Goal: Task Accomplishment & Management: Manage account settings

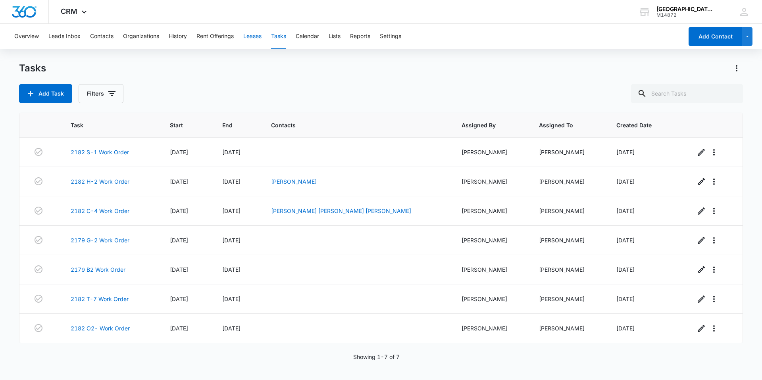
click at [249, 33] on button "Leases" at bounding box center [252, 36] width 18 height 25
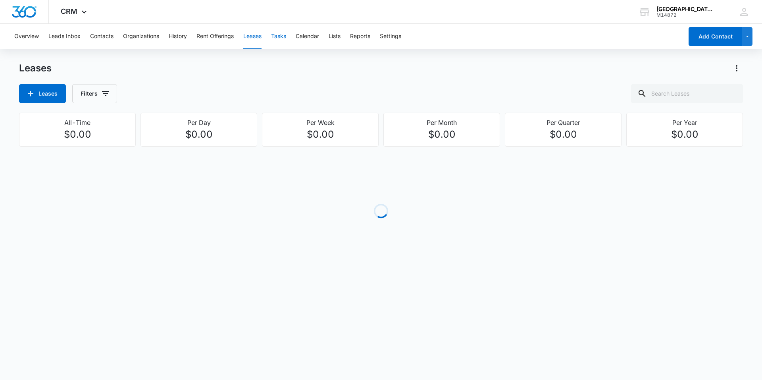
click at [281, 37] on button "Tasks" at bounding box center [278, 36] width 15 height 25
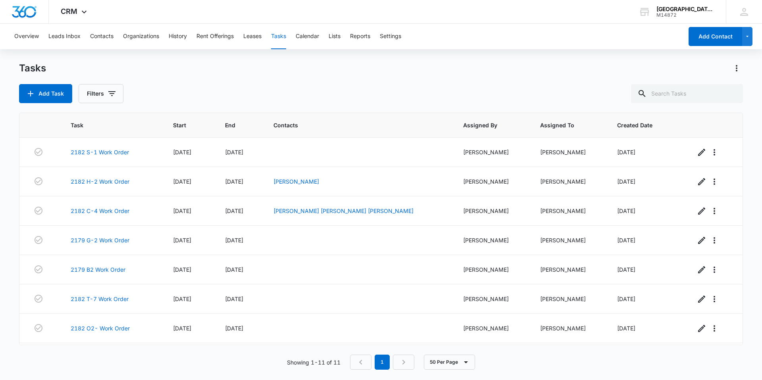
scroll to position [116, 0]
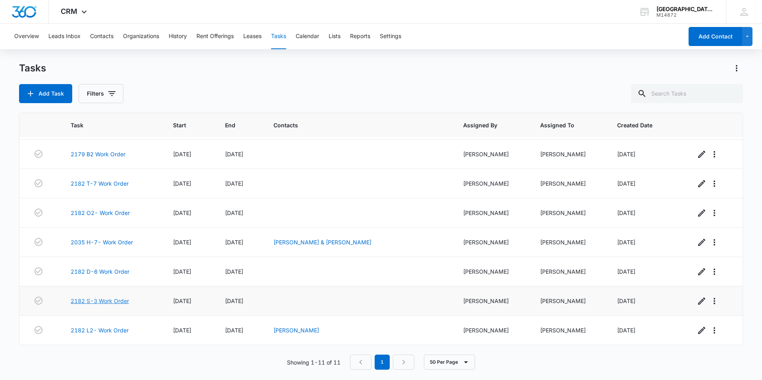
click at [119, 301] on link "2182 S-3 Work Order" at bounding box center [100, 301] width 58 height 8
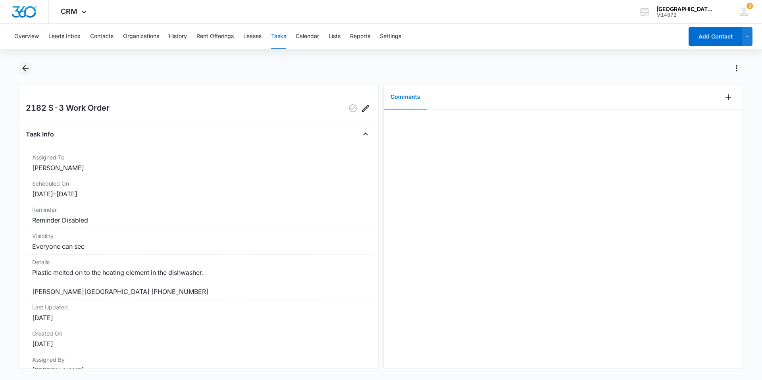
click at [24, 68] on icon "Back" at bounding box center [25, 68] width 6 height 6
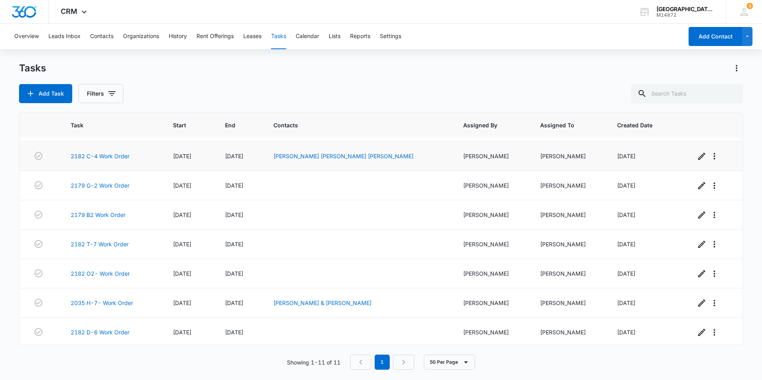
scroll to position [116, 0]
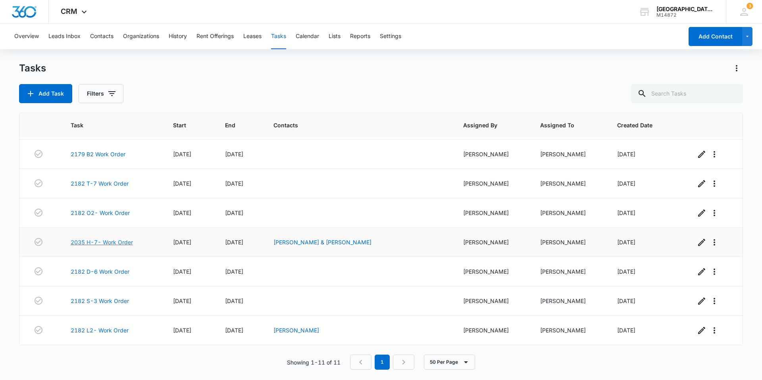
click at [114, 241] on link "2035 H-7- Work Order" at bounding box center [102, 242] width 62 height 8
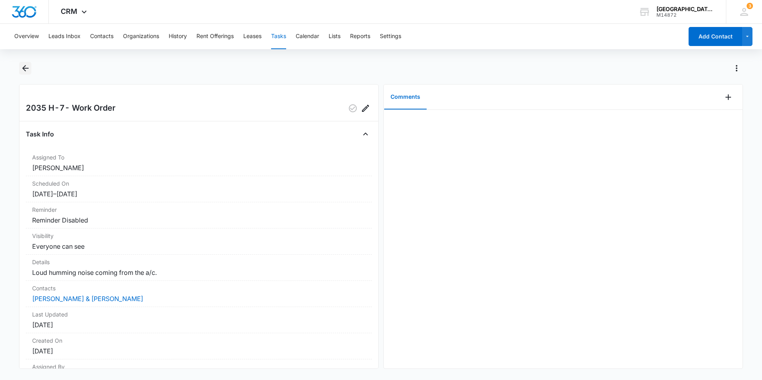
click at [23, 69] on icon "Back" at bounding box center [25, 68] width 6 height 6
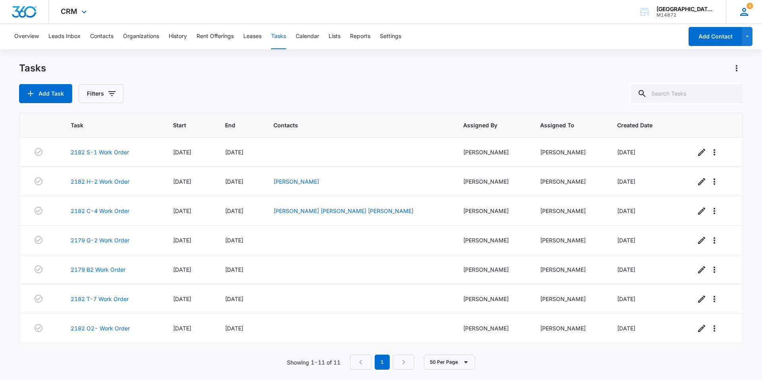
click at [745, 11] on icon at bounding box center [744, 12] width 12 height 12
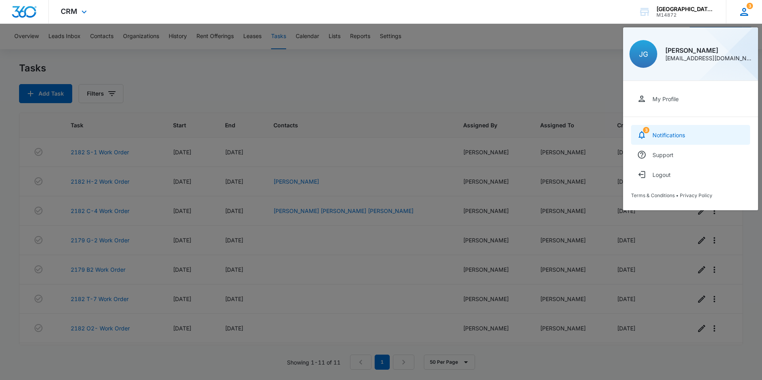
click at [675, 132] on div "Notifications" at bounding box center [669, 135] width 33 height 7
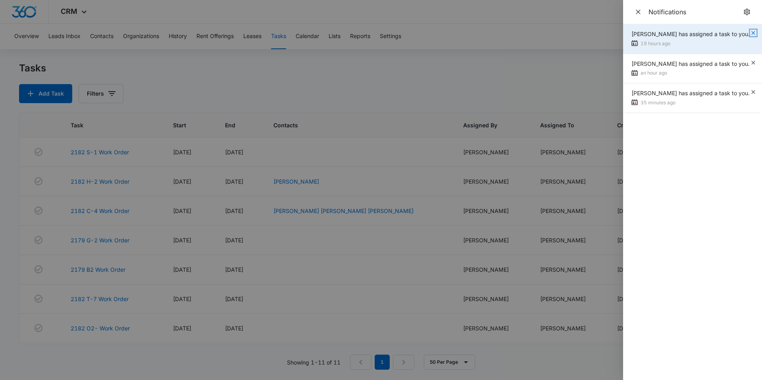
click at [752, 33] on icon "button" at bounding box center [753, 33] width 6 height 6
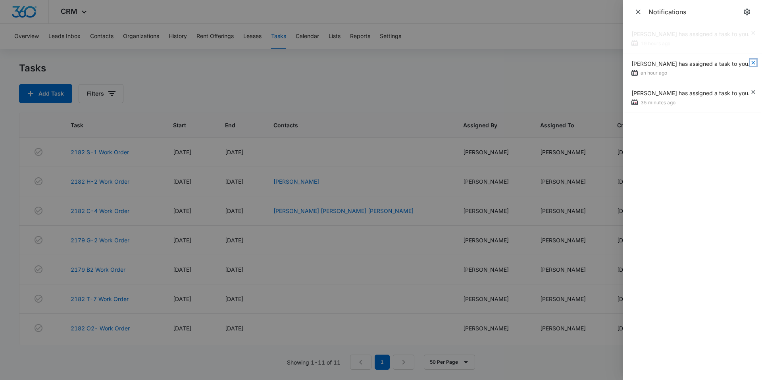
click at [753, 60] on icon "button" at bounding box center [753, 63] width 6 height 6
click at [637, 14] on icon "Close" at bounding box center [638, 12] width 8 height 8
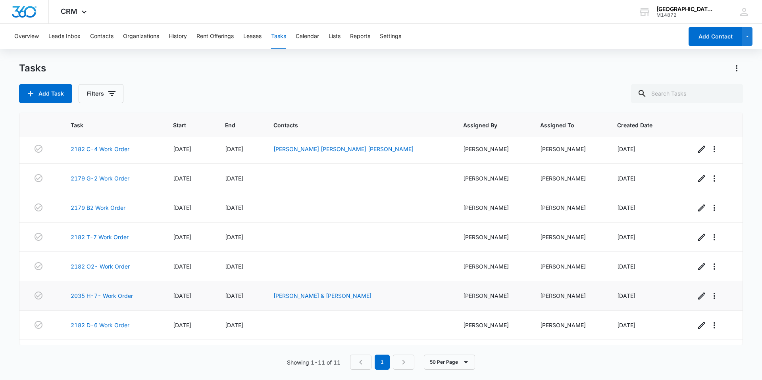
scroll to position [116, 0]
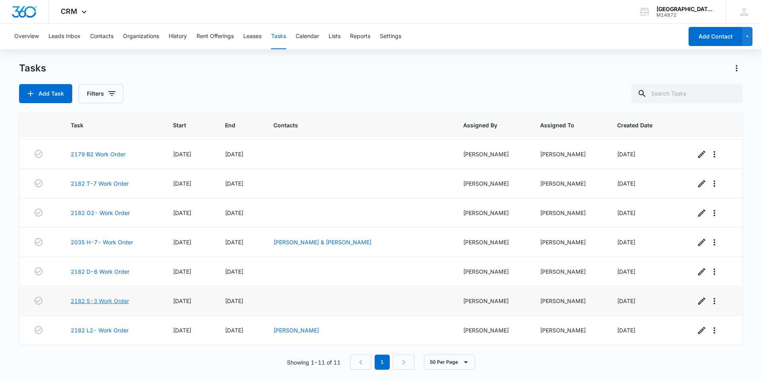
click at [101, 304] on link "2182 S-3 Work Order" at bounding box center [100, 301] width 58 height 8
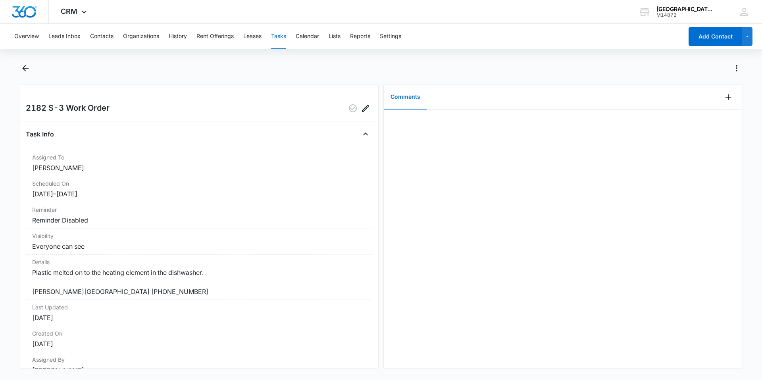
click at [32, 71] on div at bounding box center [381, 73] width 724 height 22
drag, startPoint x: 32, startPoint y: 71, endPoint x: 26, endPoint y: 68, distance: 6.9
click at [26, 68] on icon "Back" at bounding box center [25, 68] width 6 height 6
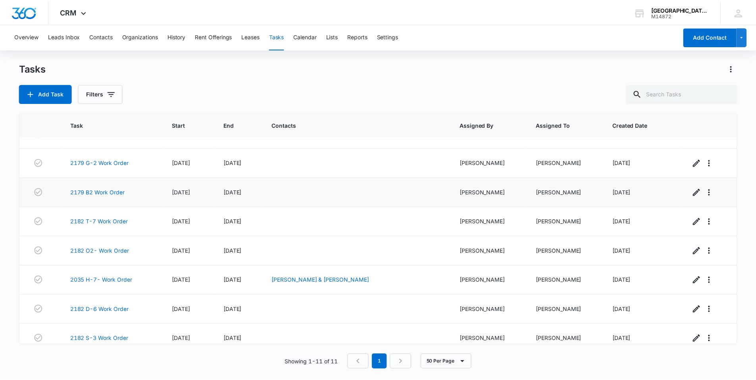
scroll to position [116, 0]
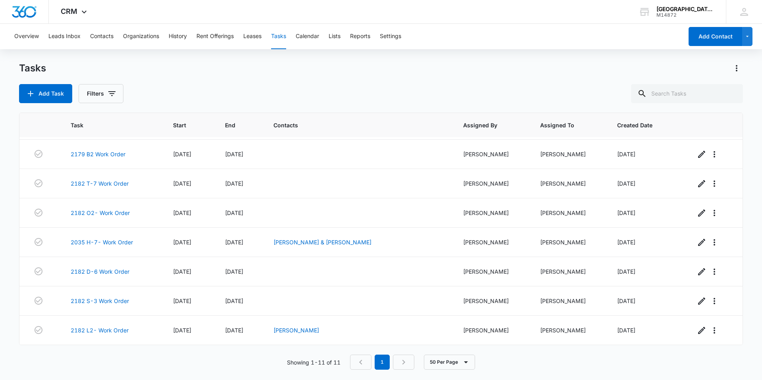
click at [483, 70] on div "Tasks" at bounding box center [381, 68] width 724 height 13
click at [751, 7] on div "JG Jonathan Guptill pbmaintenance@vintage-corp.com My Profile Notifications Sup…" at bounding box center [744, 11] width 36 height 23
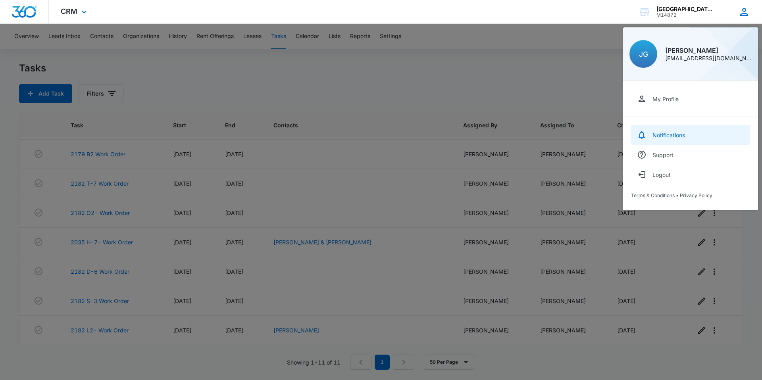
click at [670, 129] on link "Notifications" at bounding box center [690, 135] width 119 height 20
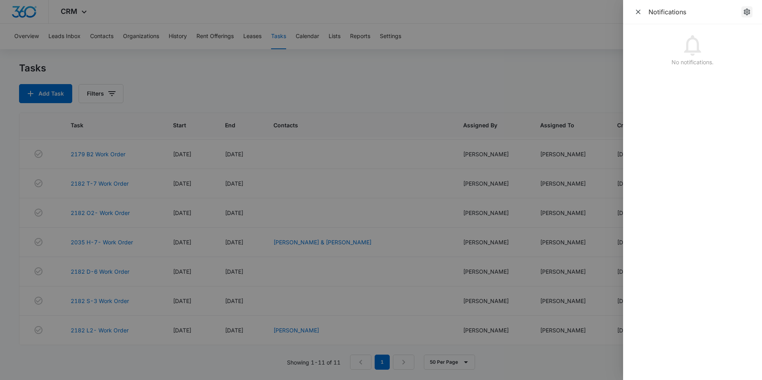
click at [750, 10] on icon "notifications.title" at bounding box center [747, 12] width 8 height 8
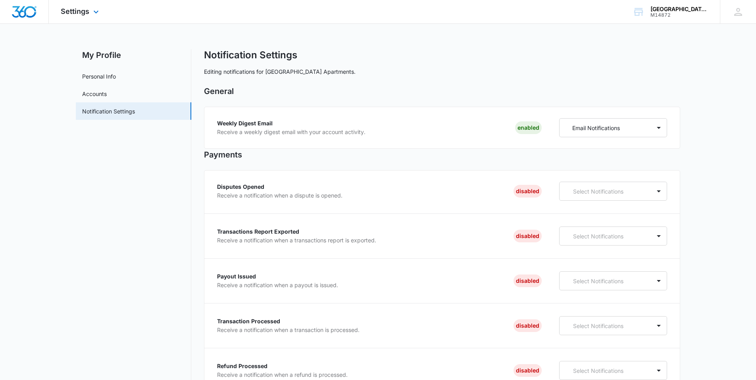
click at [28, 12] on img "Dashboard" at bounding box center [24, 12] width 25 height 12
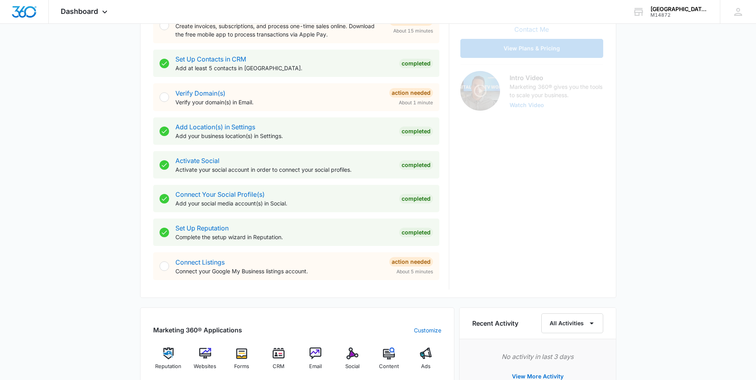
scroll to position [357, 0]
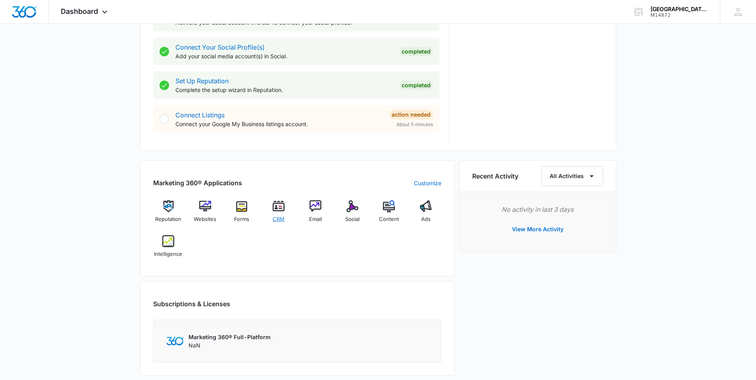
click at [281, 204] on img at bounding box center [279, 206] width 12 height 12
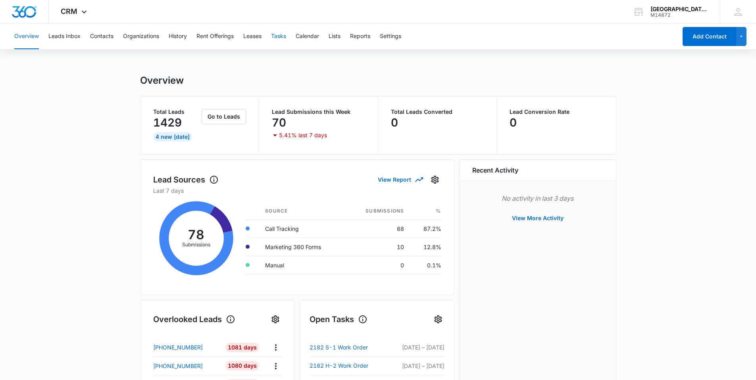
click at [274, 38] on button "Tasks" at bounding box center [278, 36] width 15 height 25
